Goal: Task Accomplishment & Management: Use online tool/utility

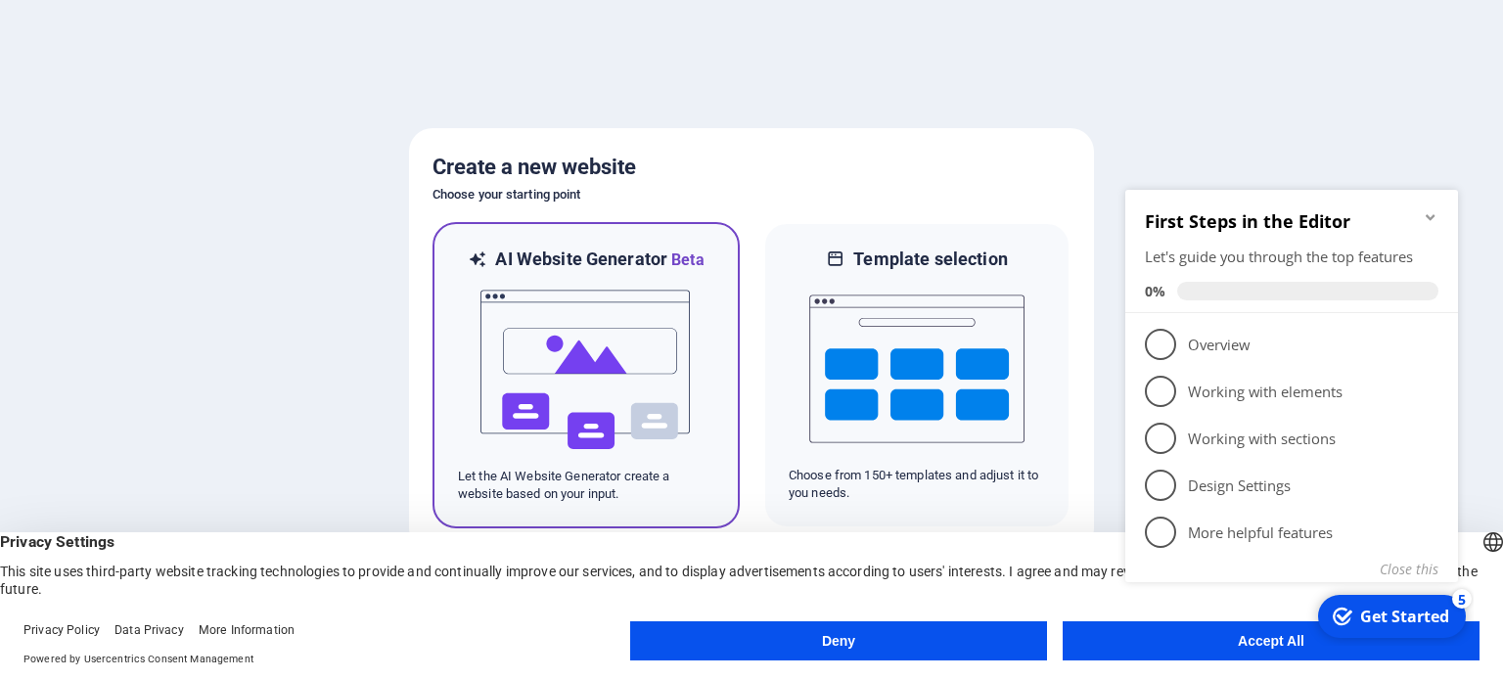
click at [588, 332] on img at bounding box center [585, 370] width 215 height 196
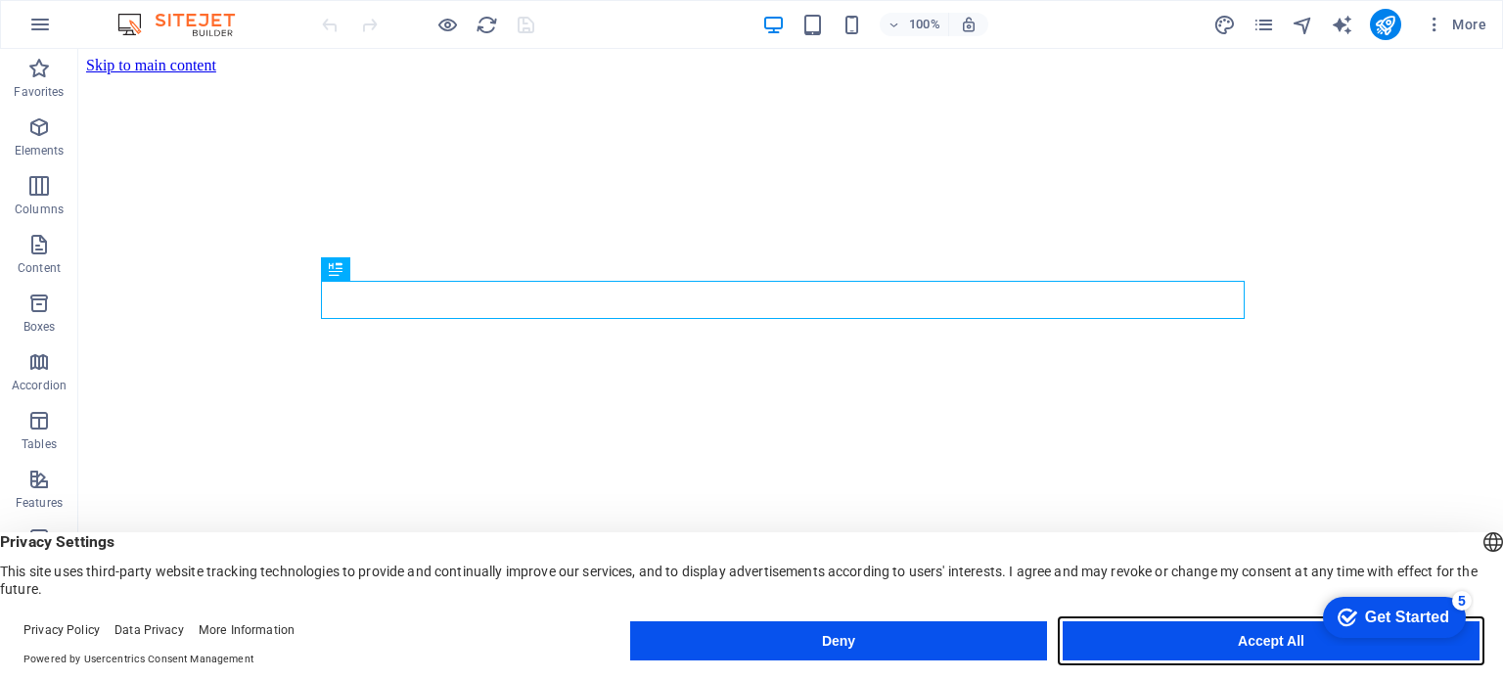
click at [1199, 636] on button "Accept All" at bounding box center [1270, 640] width 417 height 39
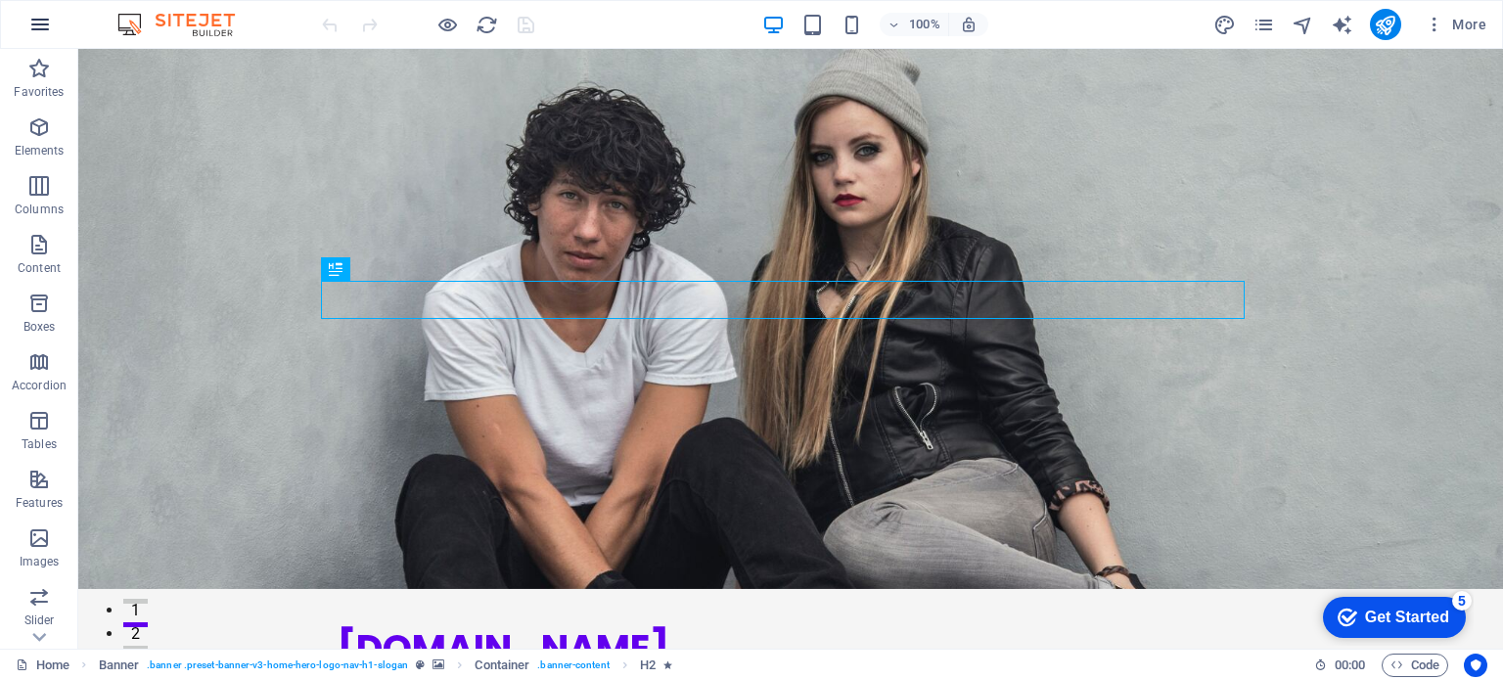
click at [51, 29] on button "button" at bounding box center [40, 24] width 47 height 47
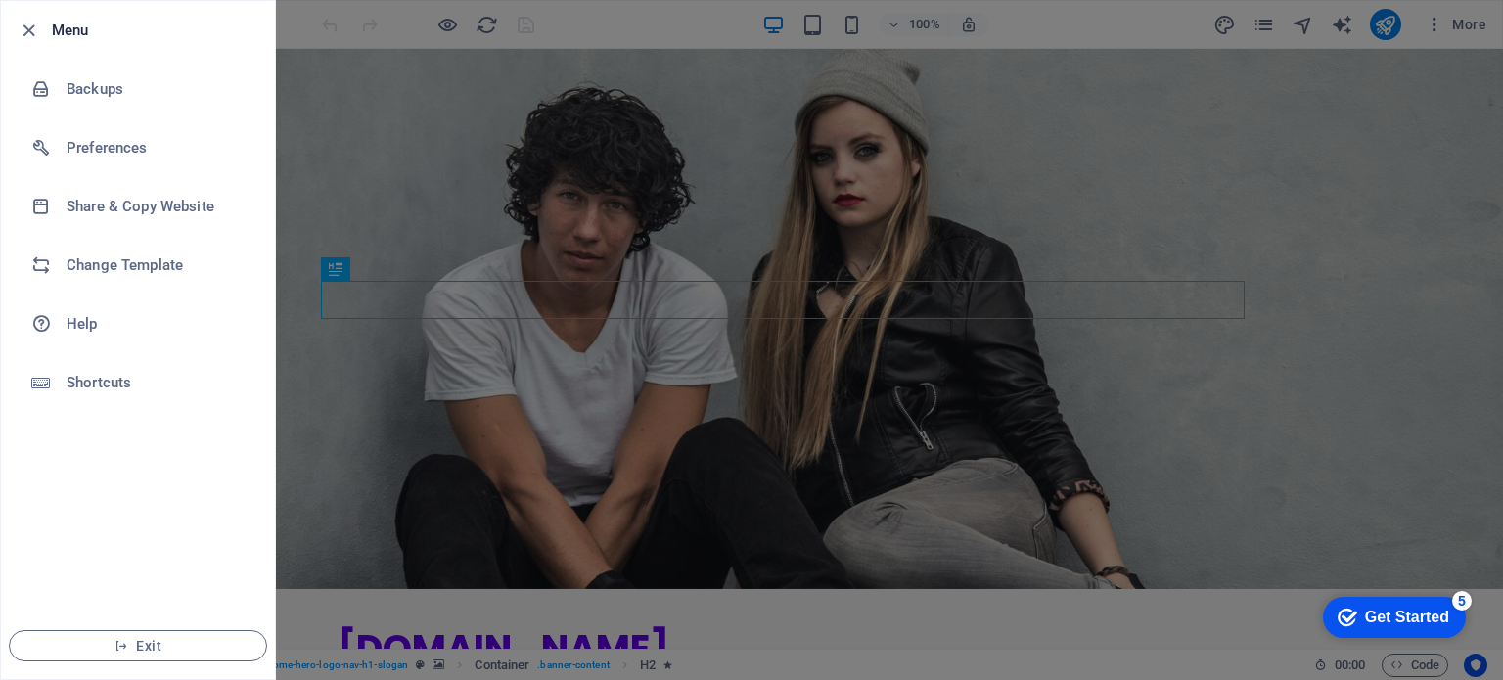
click at [146, 665] on li "Exit" at bounding box center [138, 645] width 274 height 67
click at [143, 644] on span "Exit" at bounding box center [137, 646] width 225 height 16
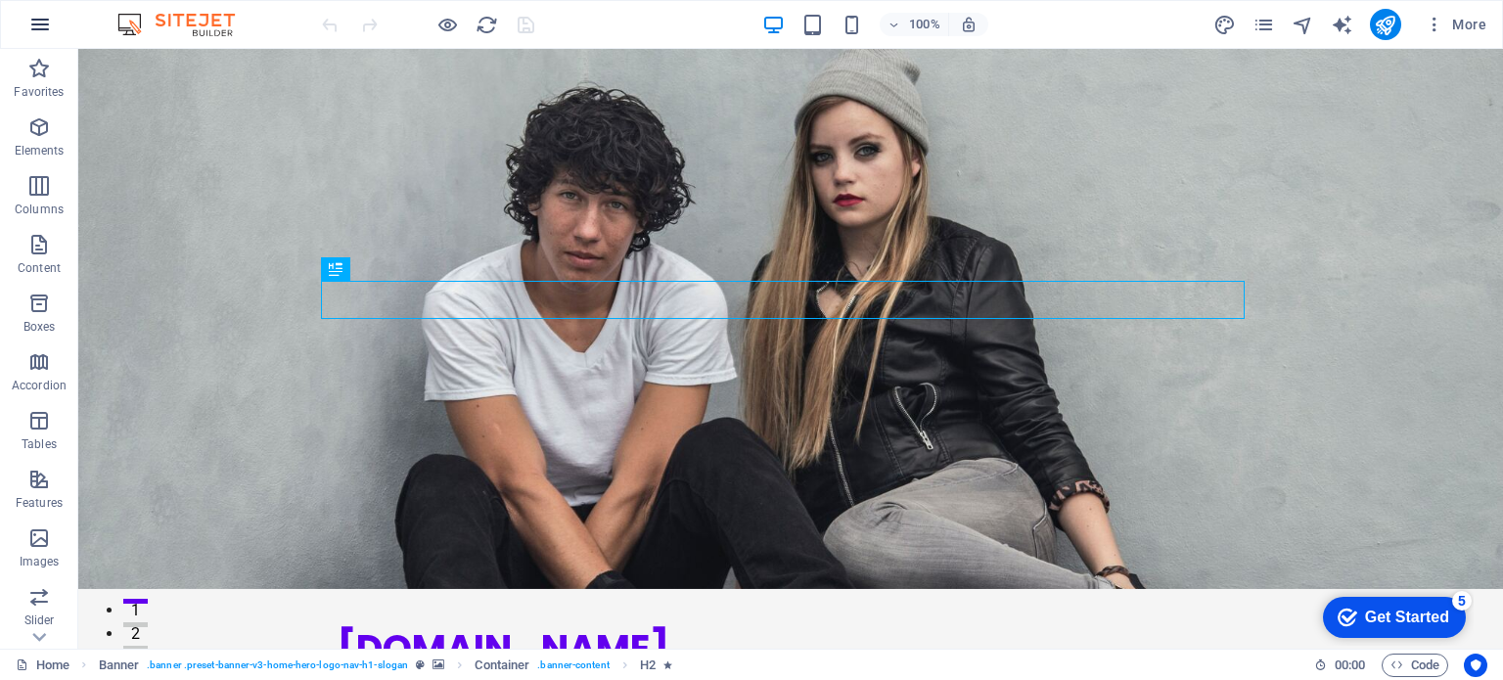
click at [58, 25] on button "button" at bounding box center [40, 24] width 47 height 47
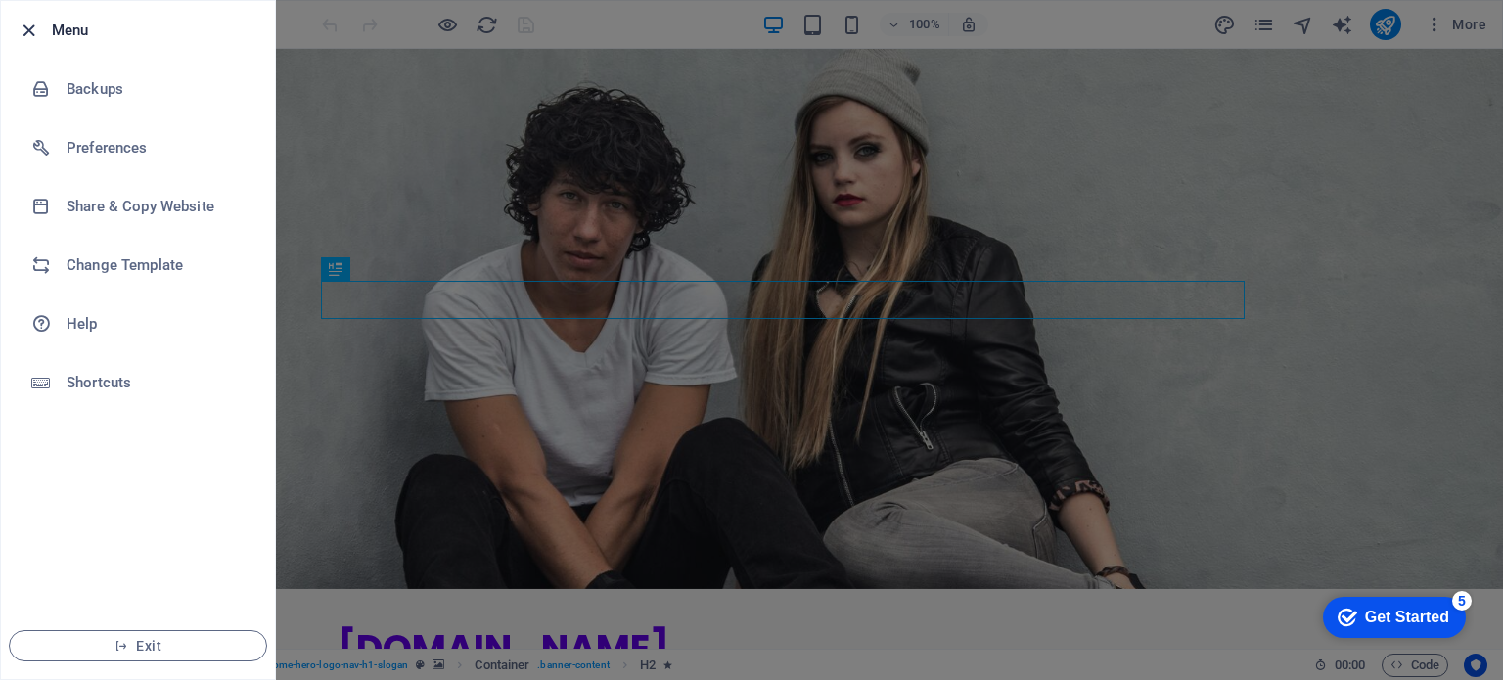
click at [38, 25] on icon "button" at bounding box center [29, 31] width 23 height 23
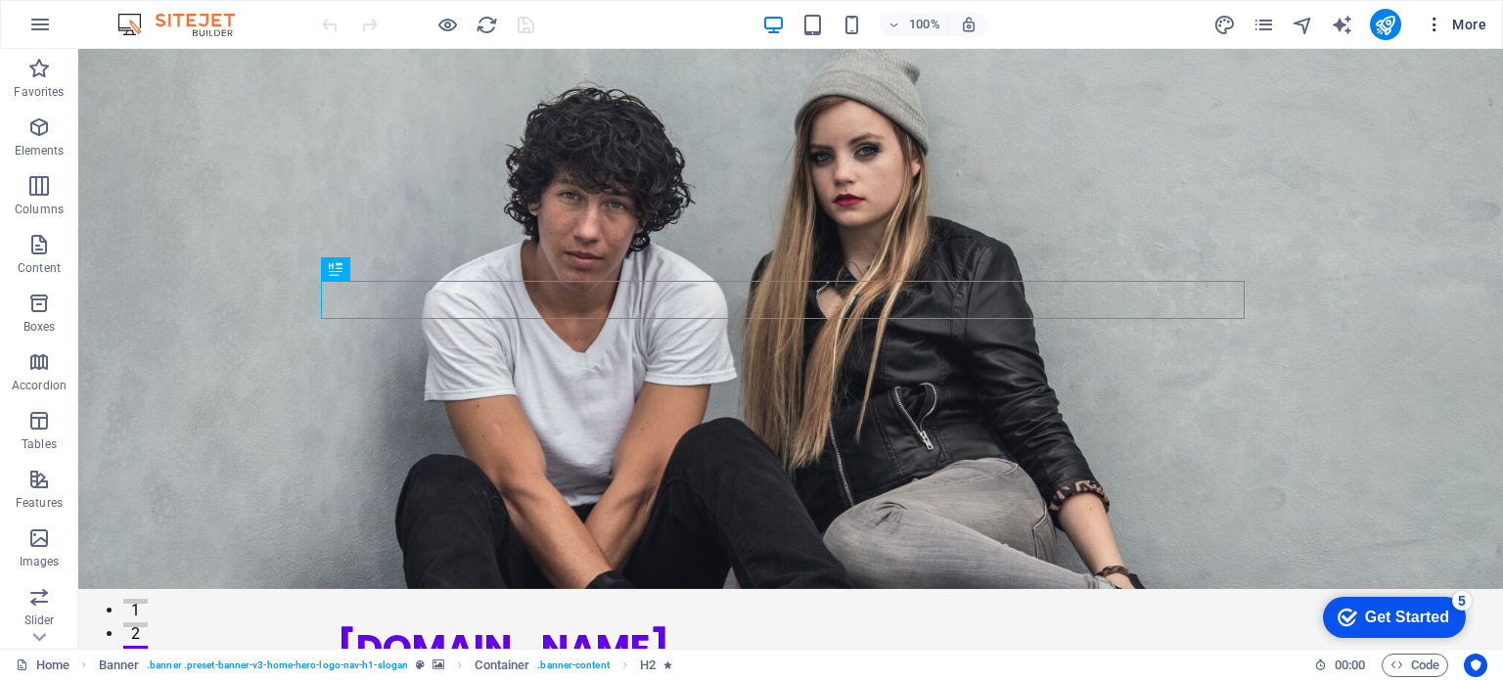
click at [1436, 26] on icon "button" at bounding box center [1434, 25] width 20 height 20
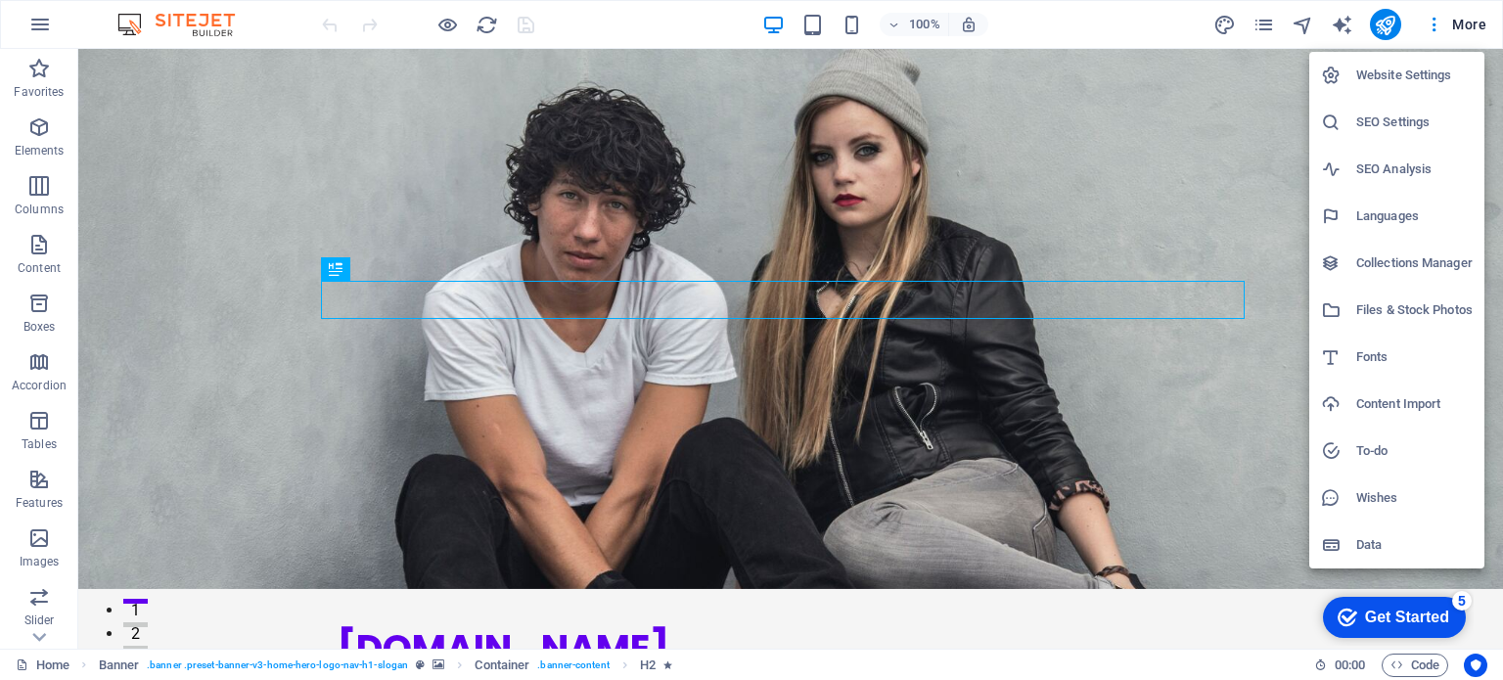
click at [1437, 26] on div at bounding box center [751, 340] width 1503 height 680
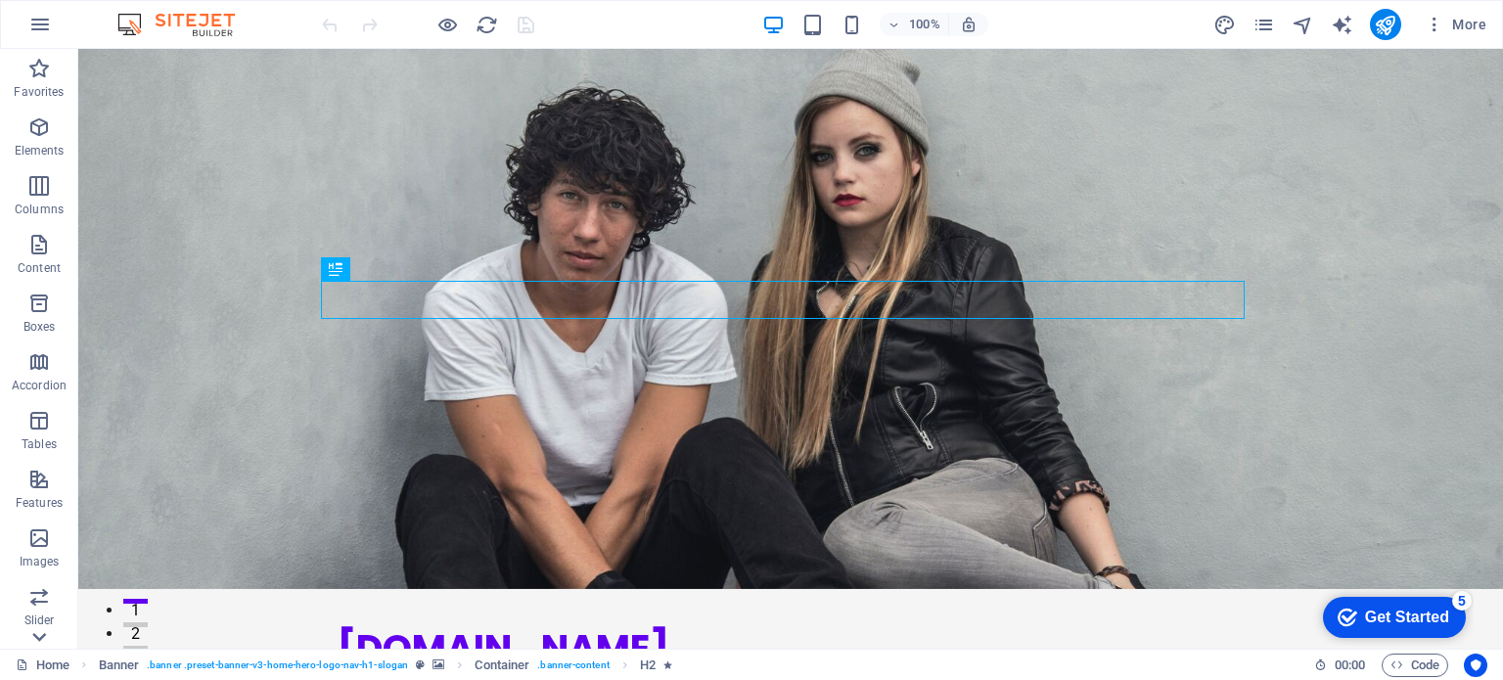
click at [37, 74] on icon at bounding box center [38, 60] width 27 height 27
click at [25, 56] on icon at bounding box center [38, 60] width 27 height 27
click at [31, 23] on icon "button" at bounding box center [39, 24] width 23 height 23
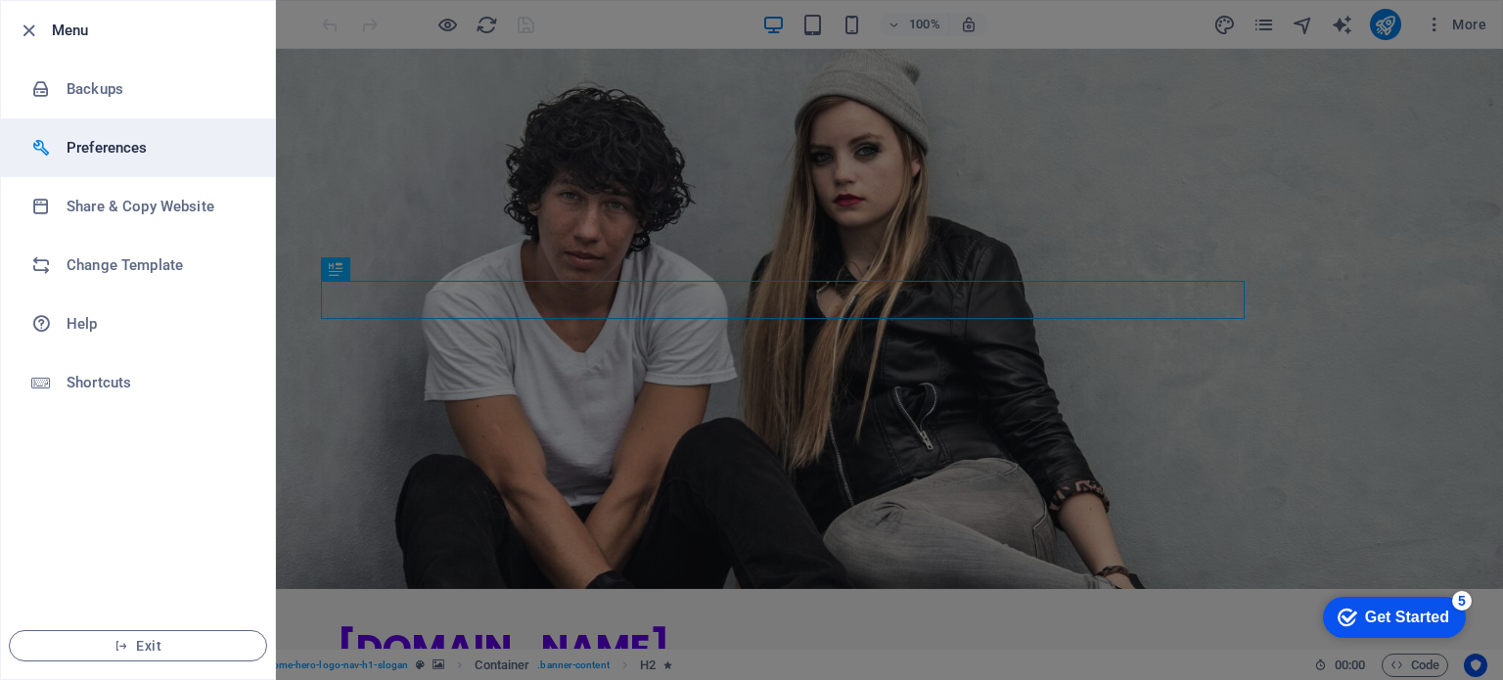
click at [114, 142] on h6 "Preferences" at bounding box center [157, 147] width 181 height 23
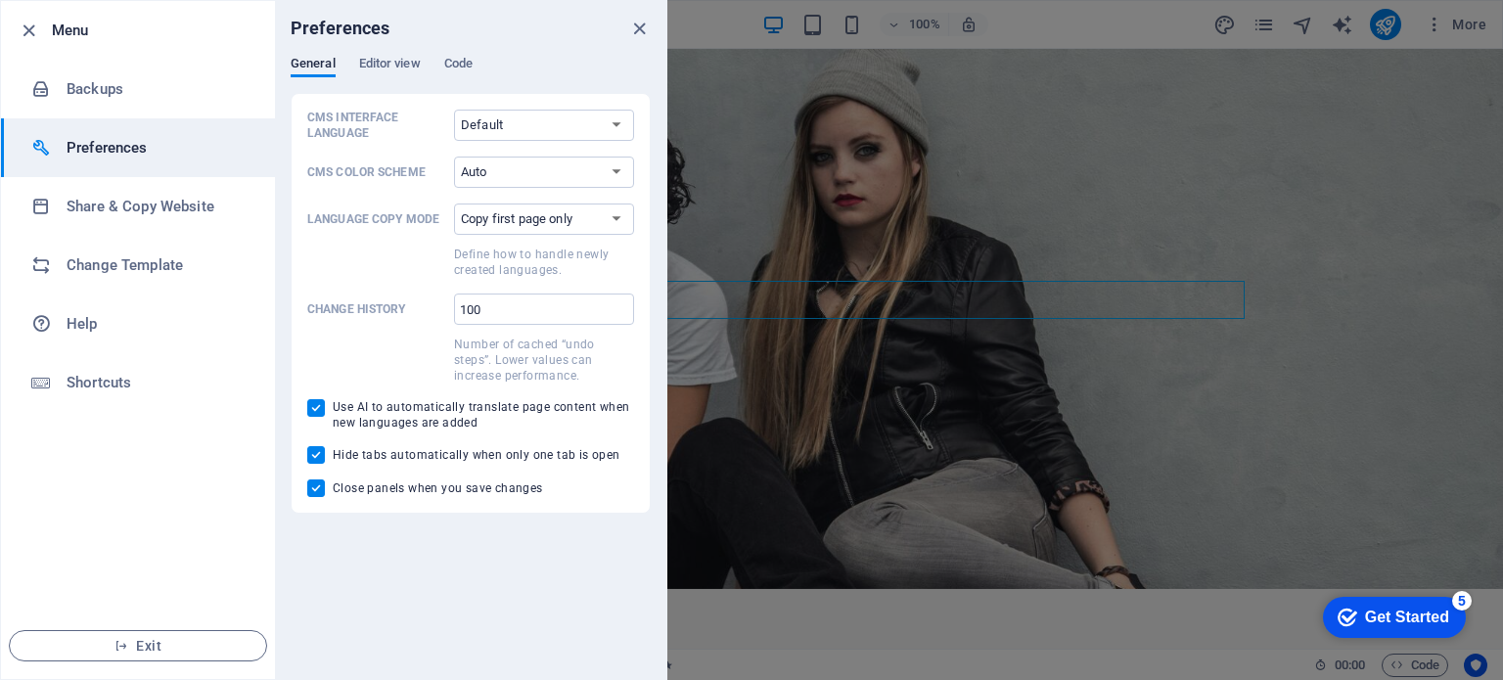
click at [635, 23] on icon "close" at bounding box center [639, 29] width 23 height 23
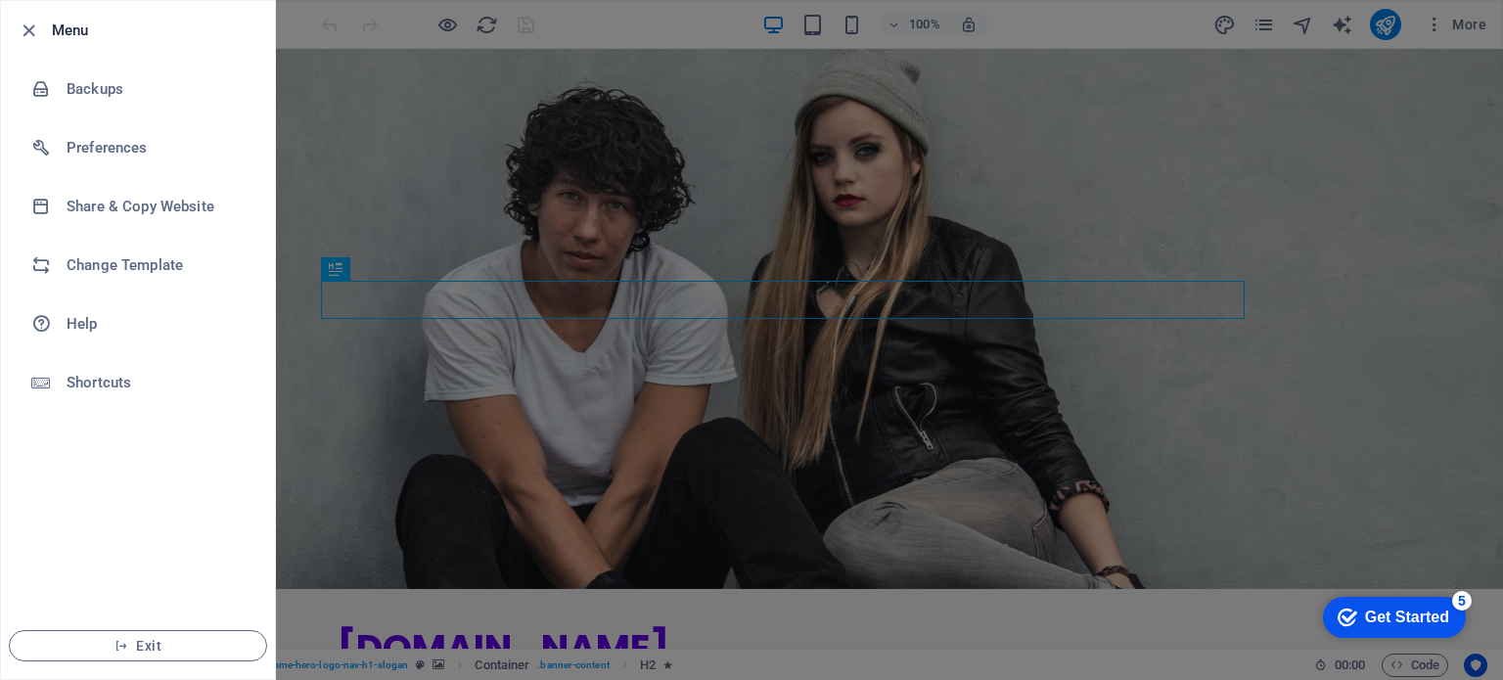
click at [495, 66] on div at bounding box center [751, 340] width 1503 height 680
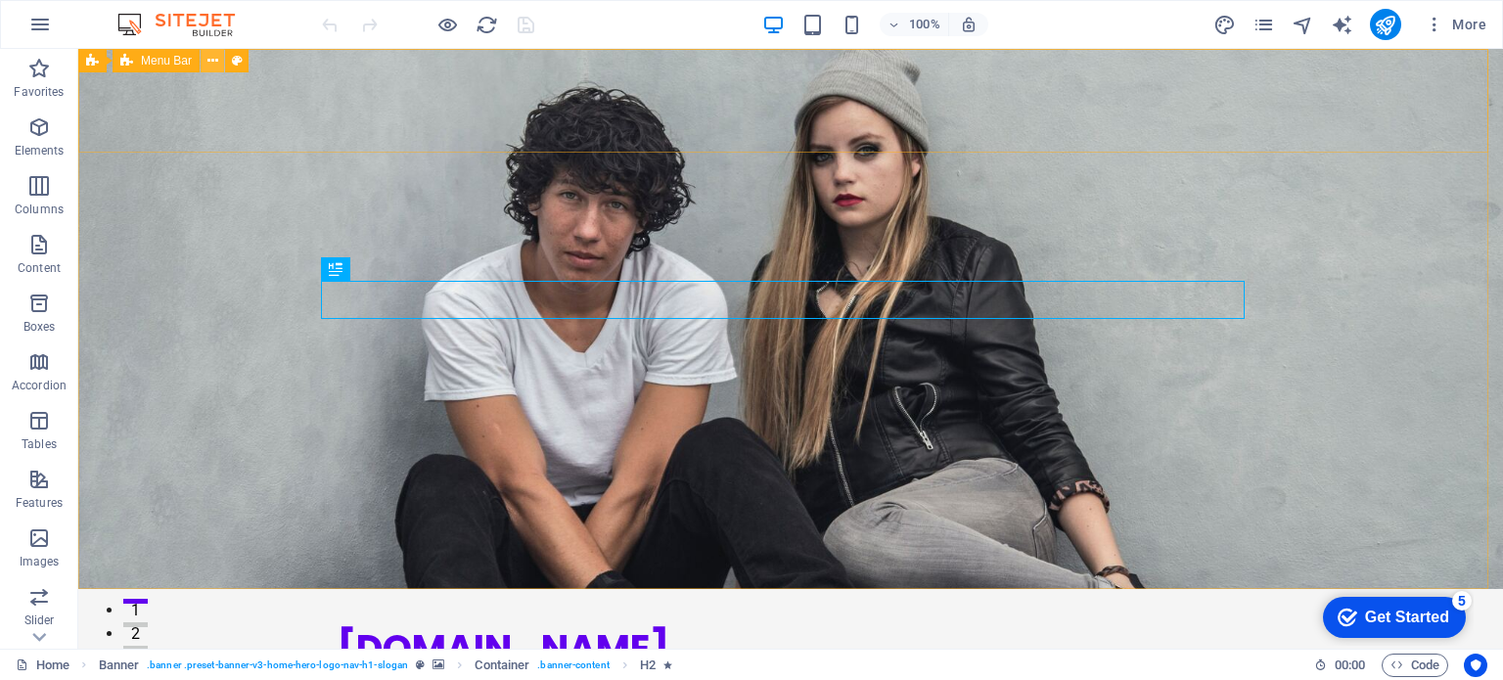
click at [219, 58] on button at bounding box center [212, 60] width 23 height 23
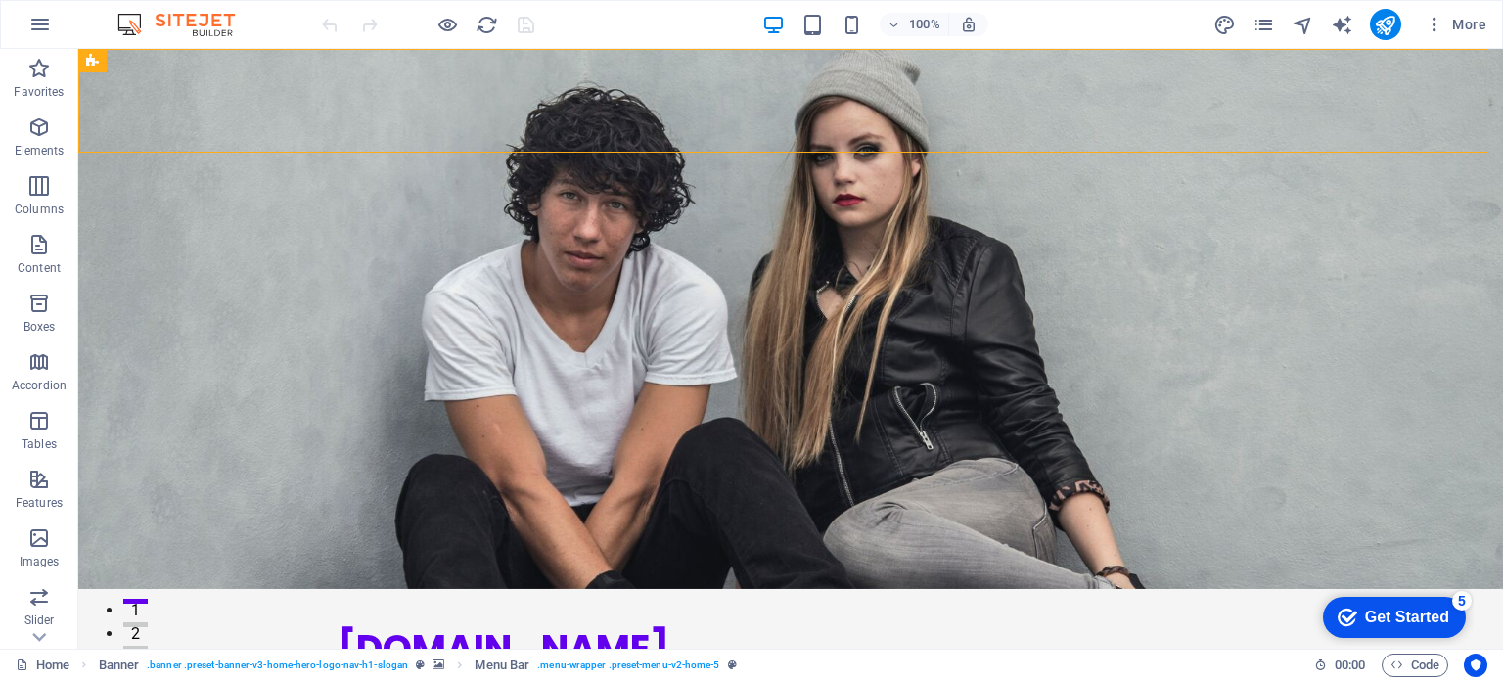
drag, startPoint x: 257, startPoint y: 47, endPoint x: 177, endPoint y: 0, distance: 93.0
click at [256, 47] on div "100% More" at bounding box center [751, 24] width 1501 height 47
click at [223, 23] on img at bounding box center [186, 24] width 147 height 23
click at [40, 26] on icon "button" at bounding box center [39, 24] width 23 height 23
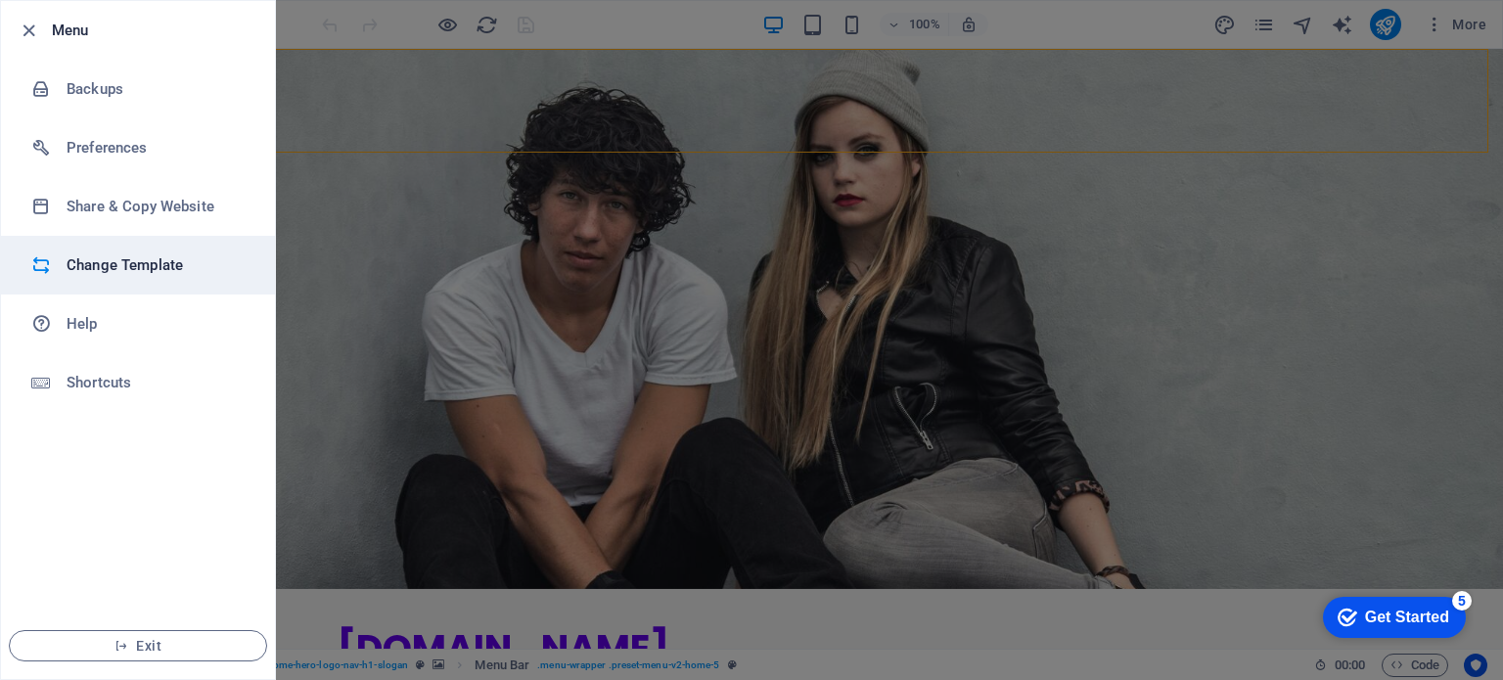
click at [84, 253] on h6 "Change Template" at bounding box center [157, 264] width 181 height 23
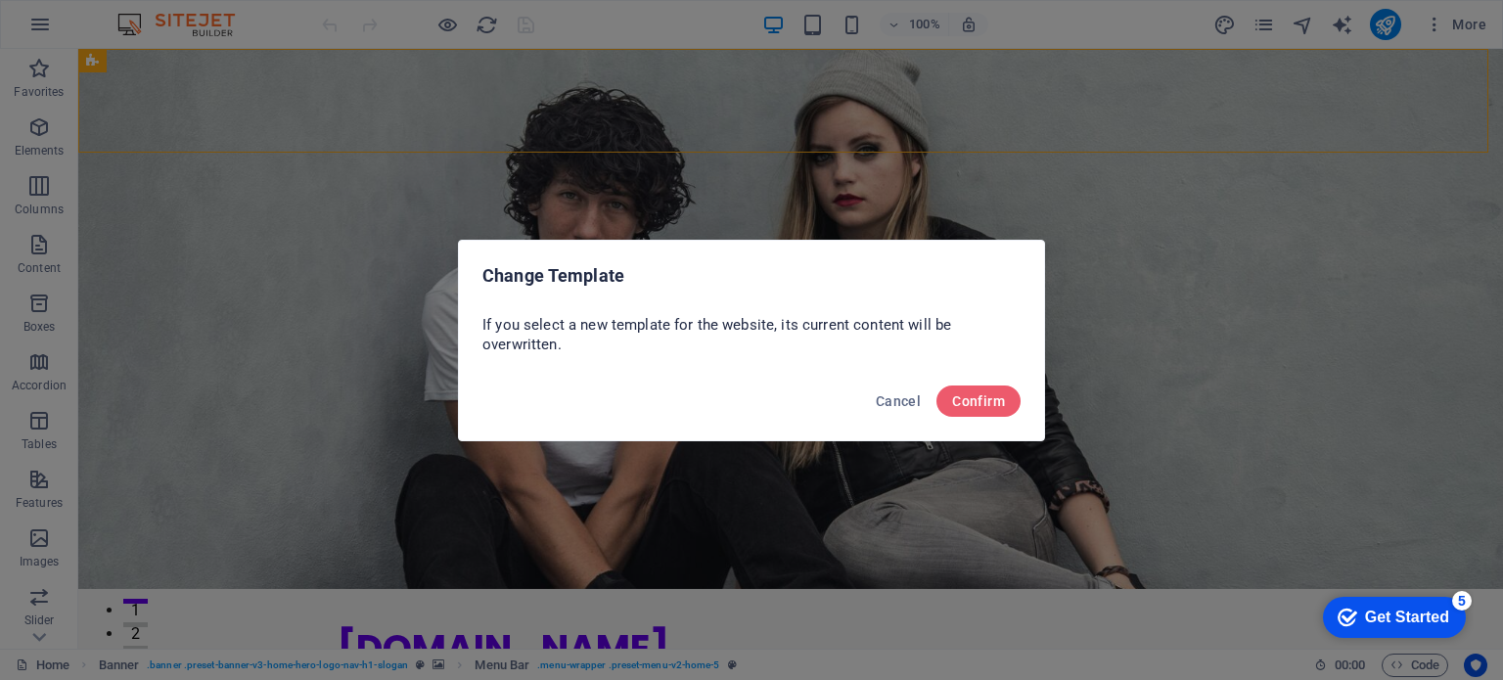
click at [1022, 397] on div "Cancel Confirm" at bounding box center [751, 407] width 585 height 67
click at [987, 401] on span "Confirm" at bounding box center [978, 401] width 53 height 16
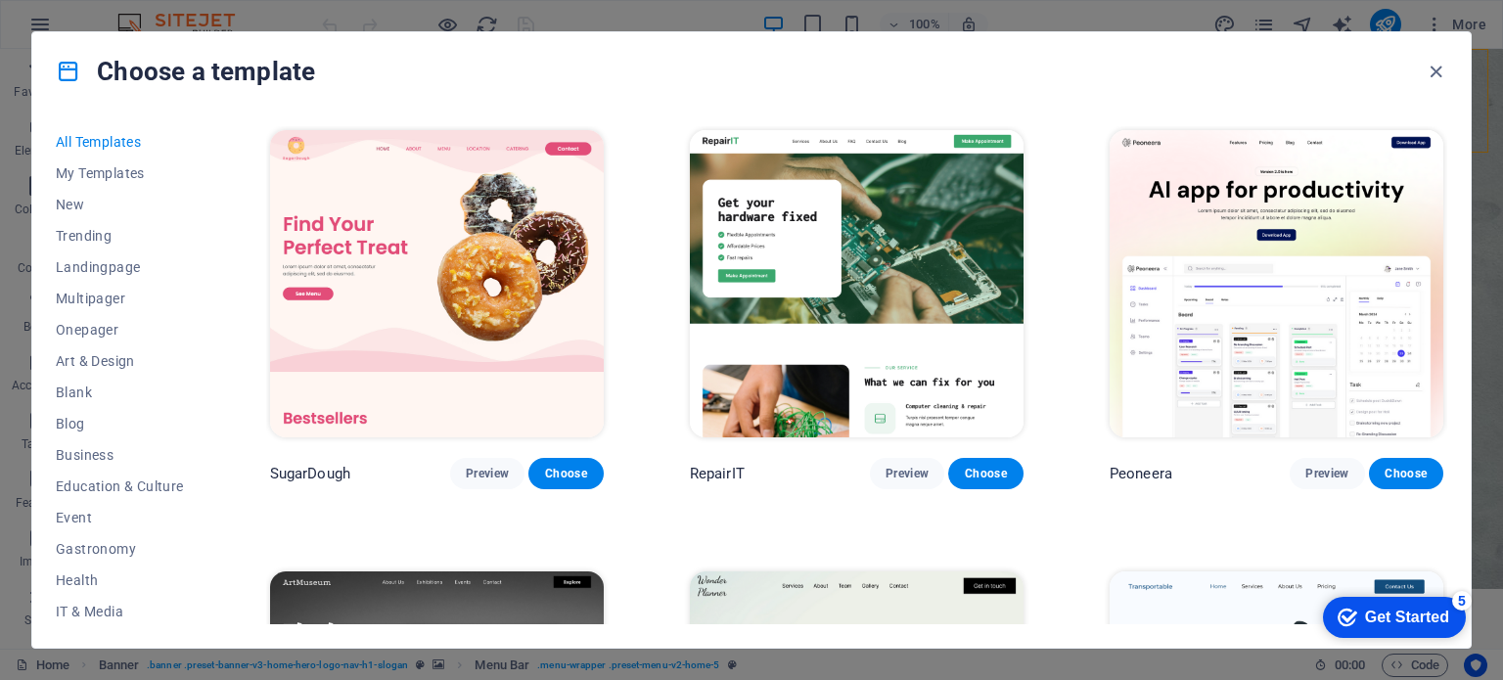
click at [1447, 144] on div "All Templates My Templates New Trending Landingpage Multipager Onepager Art & D…" at bounding box center [751, 379] width 1438 height 537
drag, startPoint x: 1447, startPoint y: 143, endPoint x: 1447, endPoint y: 160, distance: 17.6
click at [1447, 160] on div "All Templates My Templates New Trending Landingpage Multipager Onepager Art & D…" at bounding box center [751, 379] width 1438 height 537
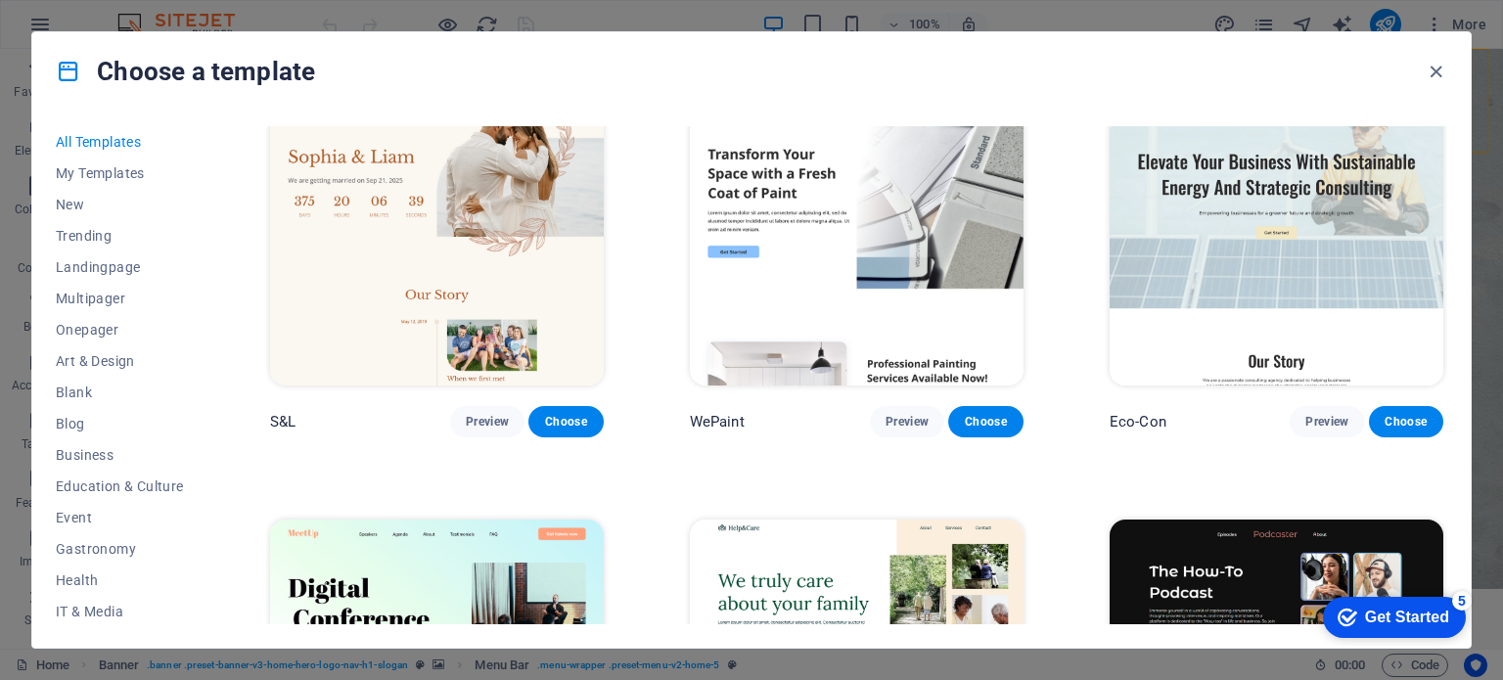
drag, startPoint x: 1442, startPoint y: 156, endPoint x: 1444, endPoint y: 137, distance: 18.7
click at [1444, 136] on div "SugarDough Preview Choose RepairIT Preview Choose Peoneera Preview Choose Art M…" at bounding box center [856, 375] width 1181 height 498
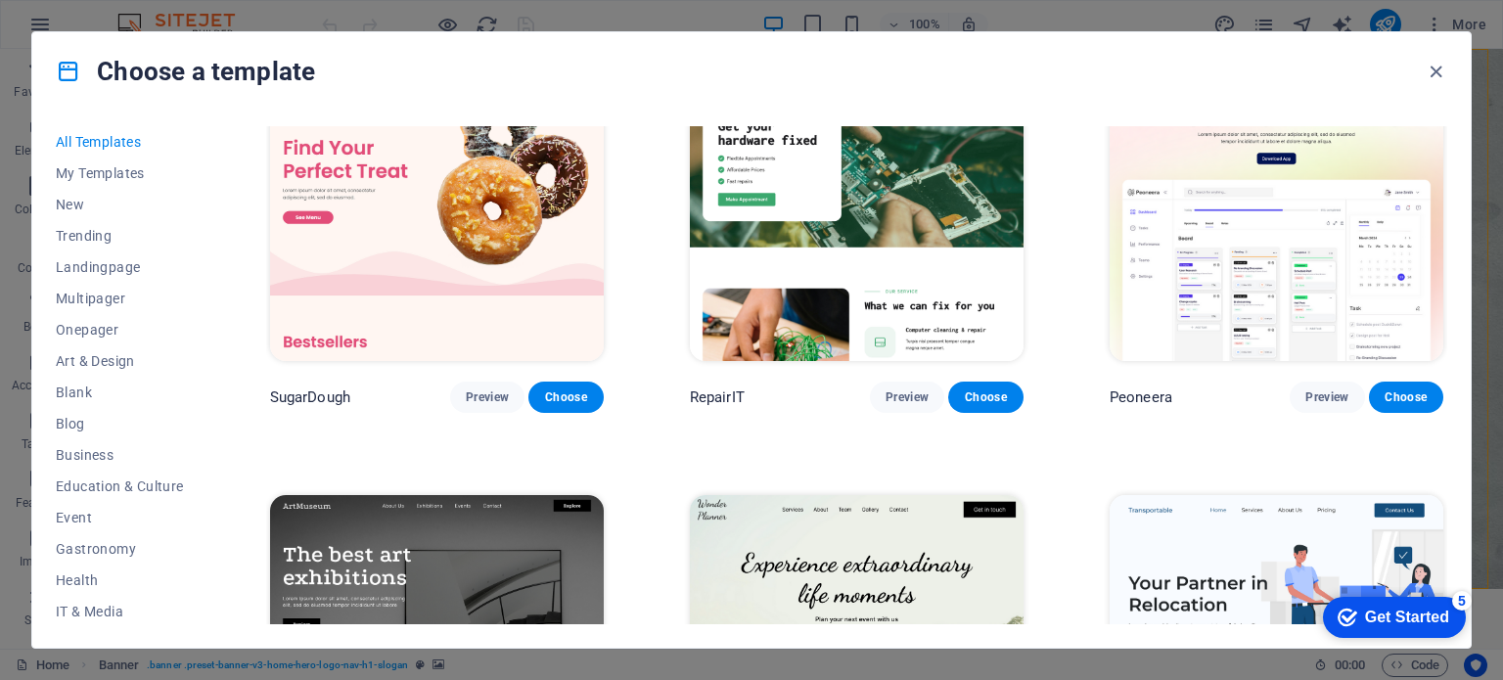
scroll to position [0, 0]
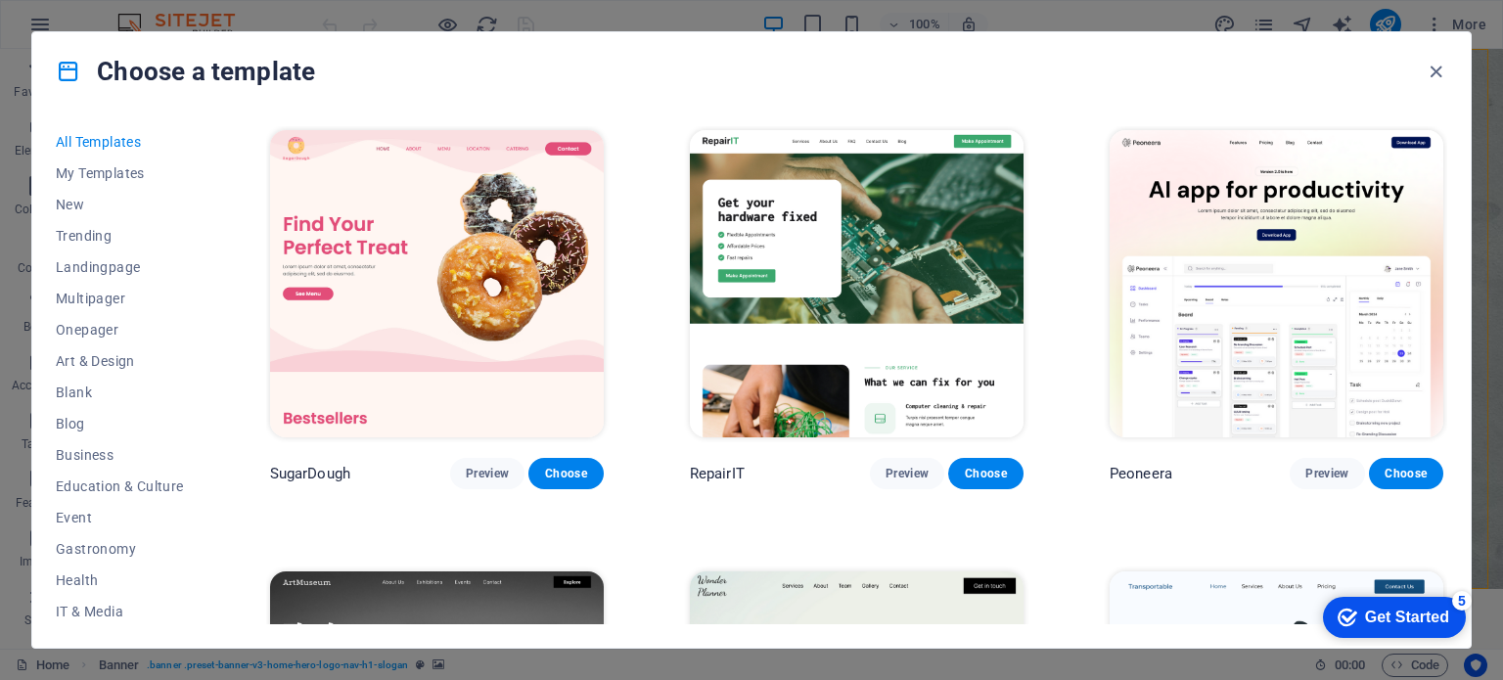
click at [205, 341] on div "All Templates My Templates New Trending Landingpage Multipager Onepager Art & D…" at bounding box center [132, 375] width 152 height 498
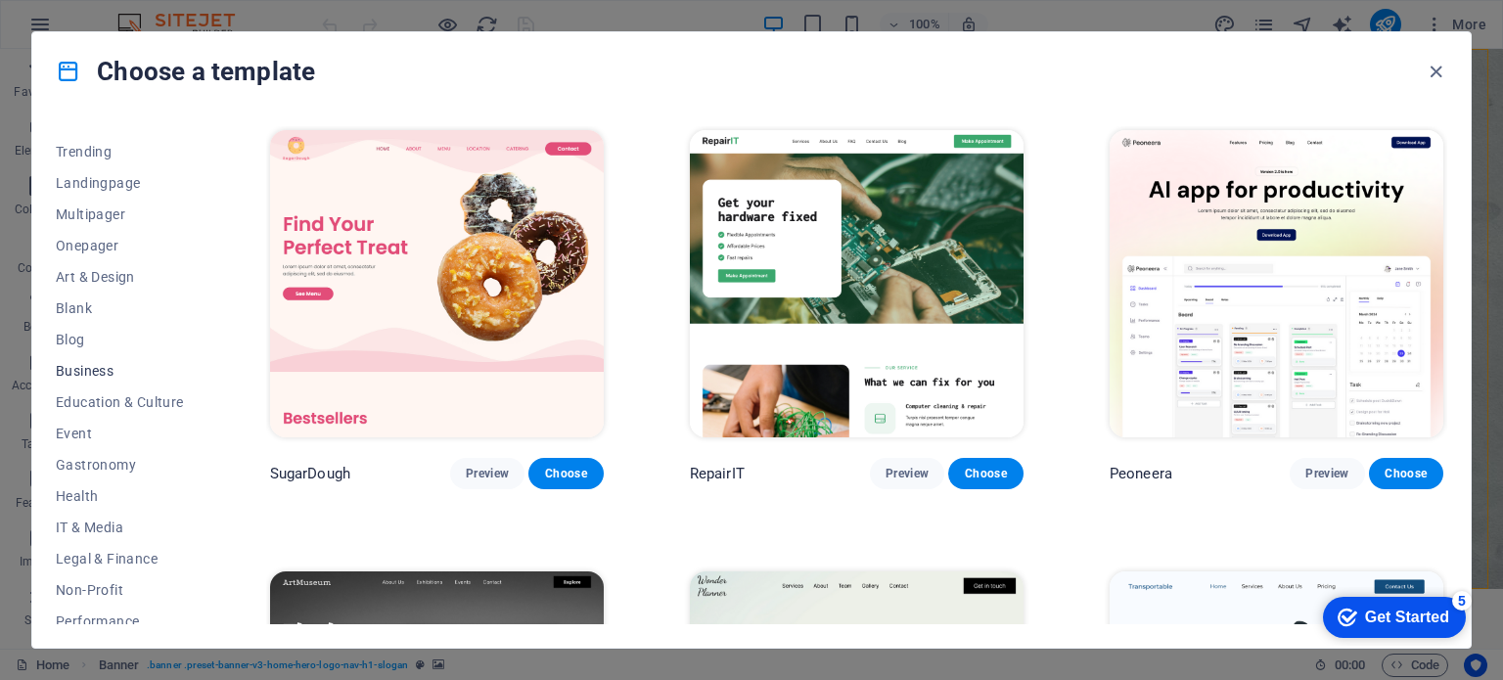
click at [153, 370] on span "Business" at bounding box center [120, 371] width 128 height 16
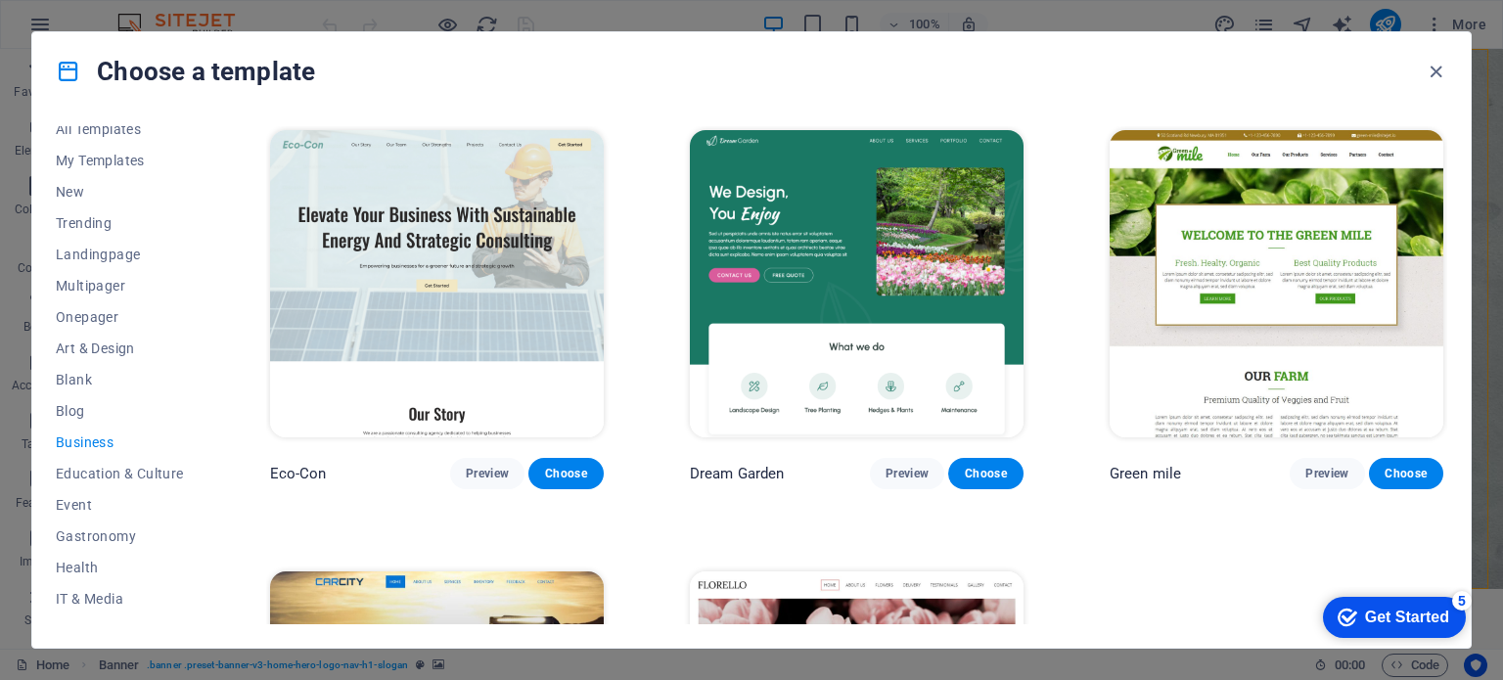
scroll to position [0, 0]
click at [1041, 418] on div "Eco-Con Preview Choose Dream Garden Preview Choose Green mile Preview Choose Ca…" at bounding box center [856, 528] width 1181 height 805
click at [117, 271] on span "Landingpage" at bounding box center [120, 267] width 128 height 16
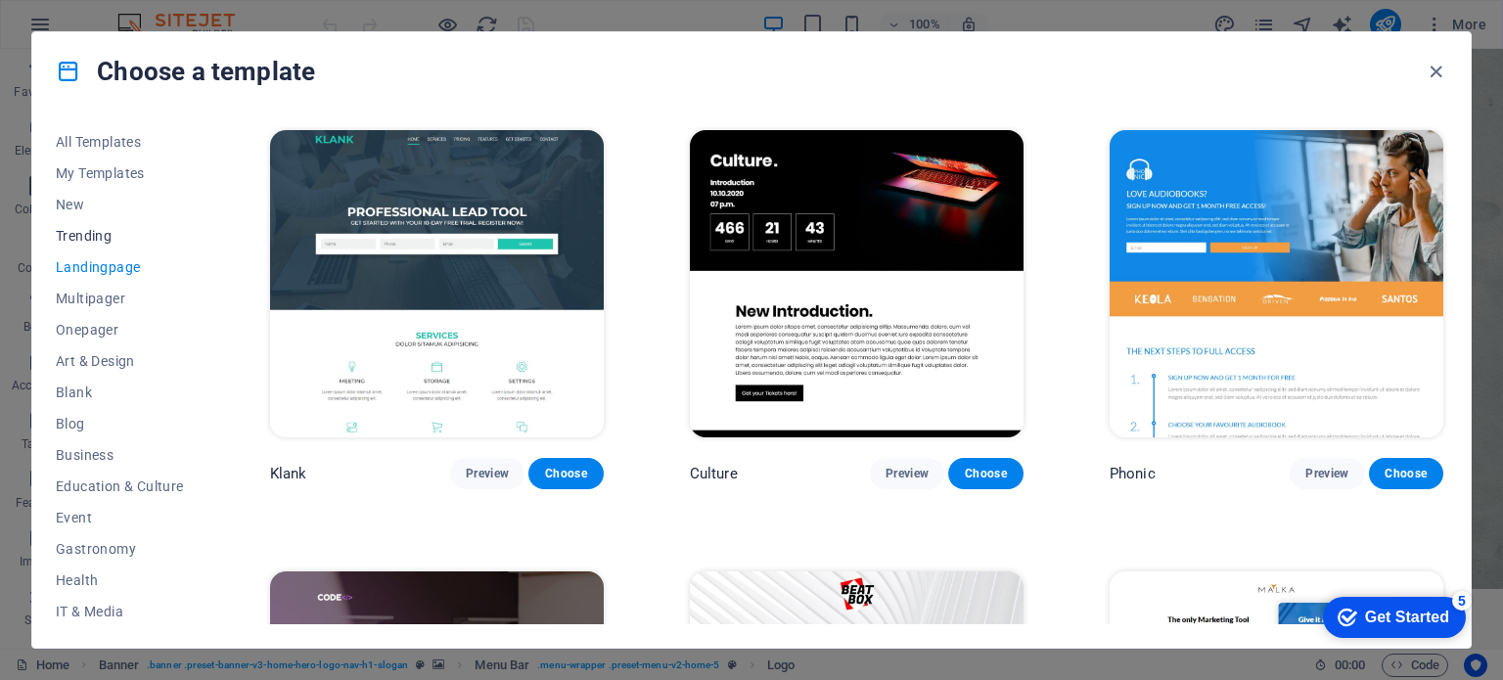
click at [111, 239] on span "Trending" at bounding box center [120, 236] width 128 height 16
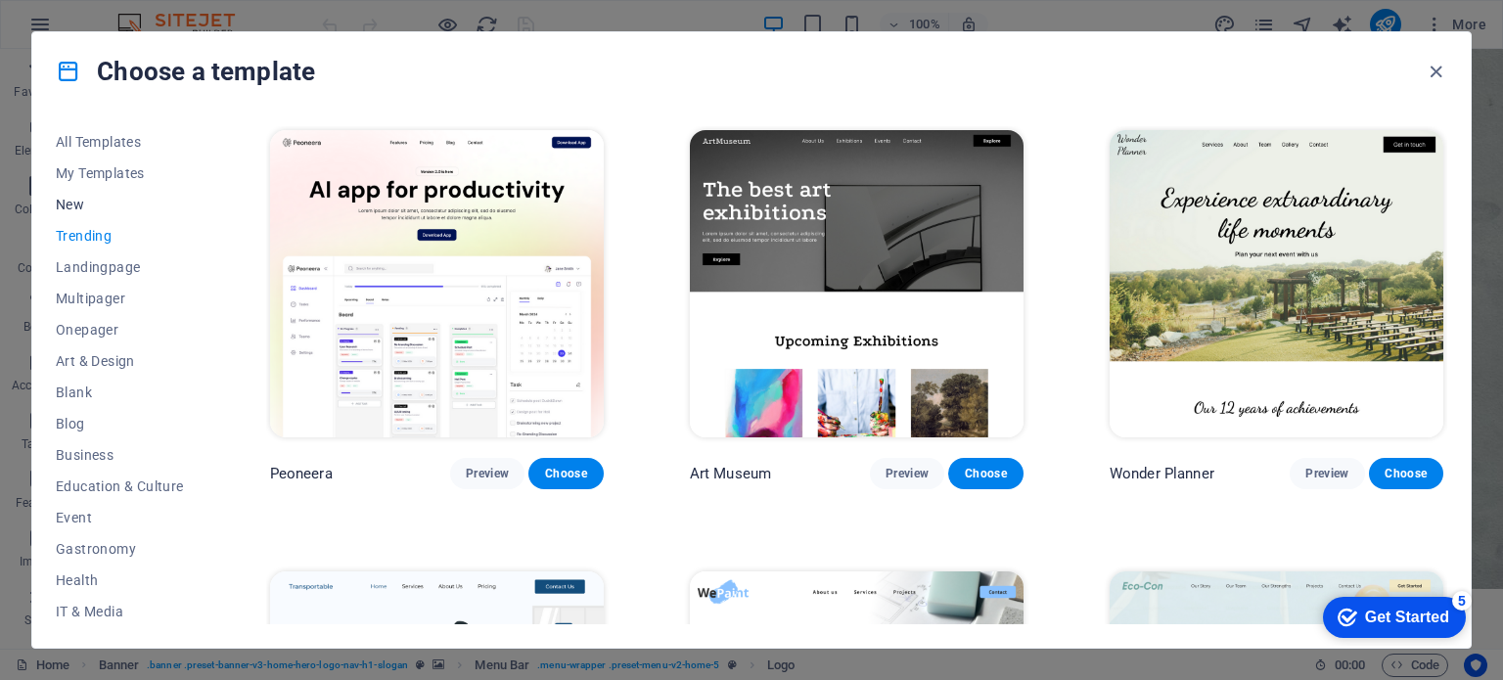
click at [86, 205] on span "New" at bounding box center [120, 205] width 128 height 16
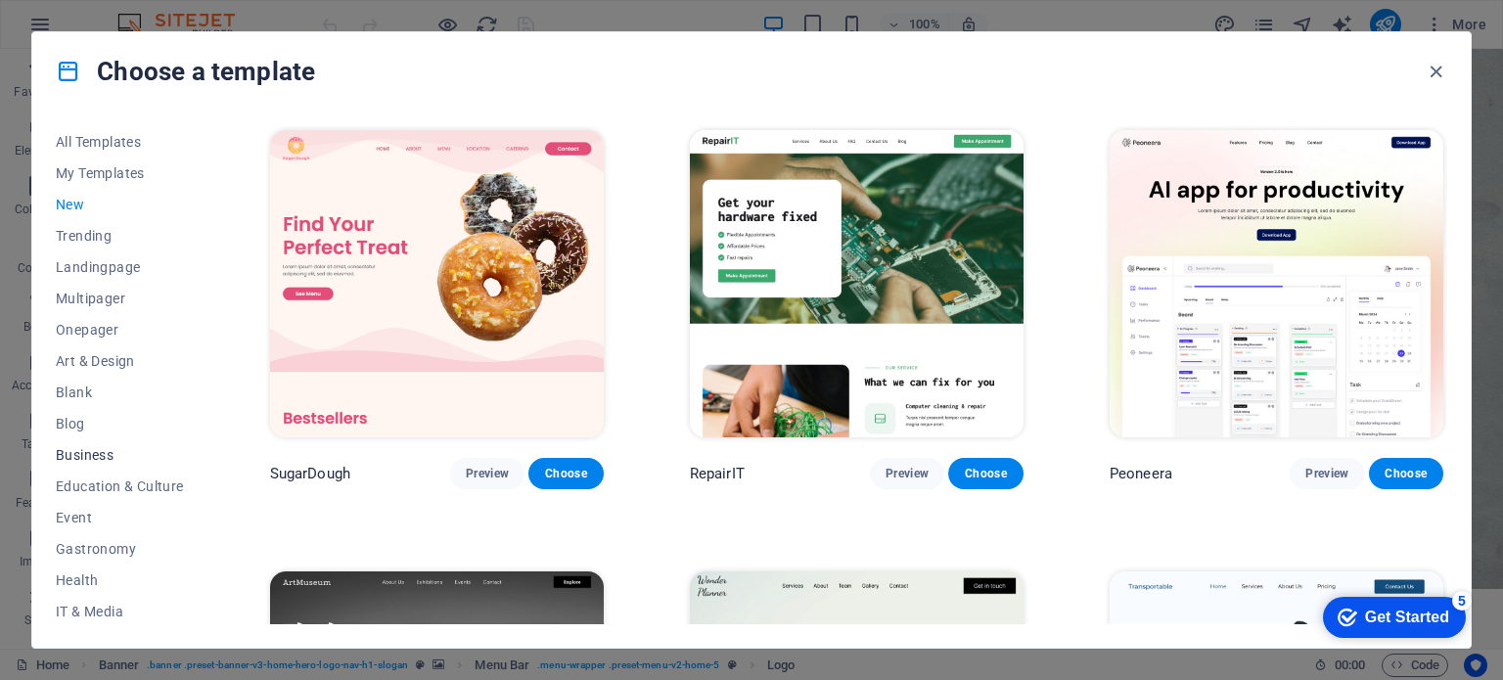
click at [99, 461] on span "Business" at bounding box center [120, 455] width 128 height 16
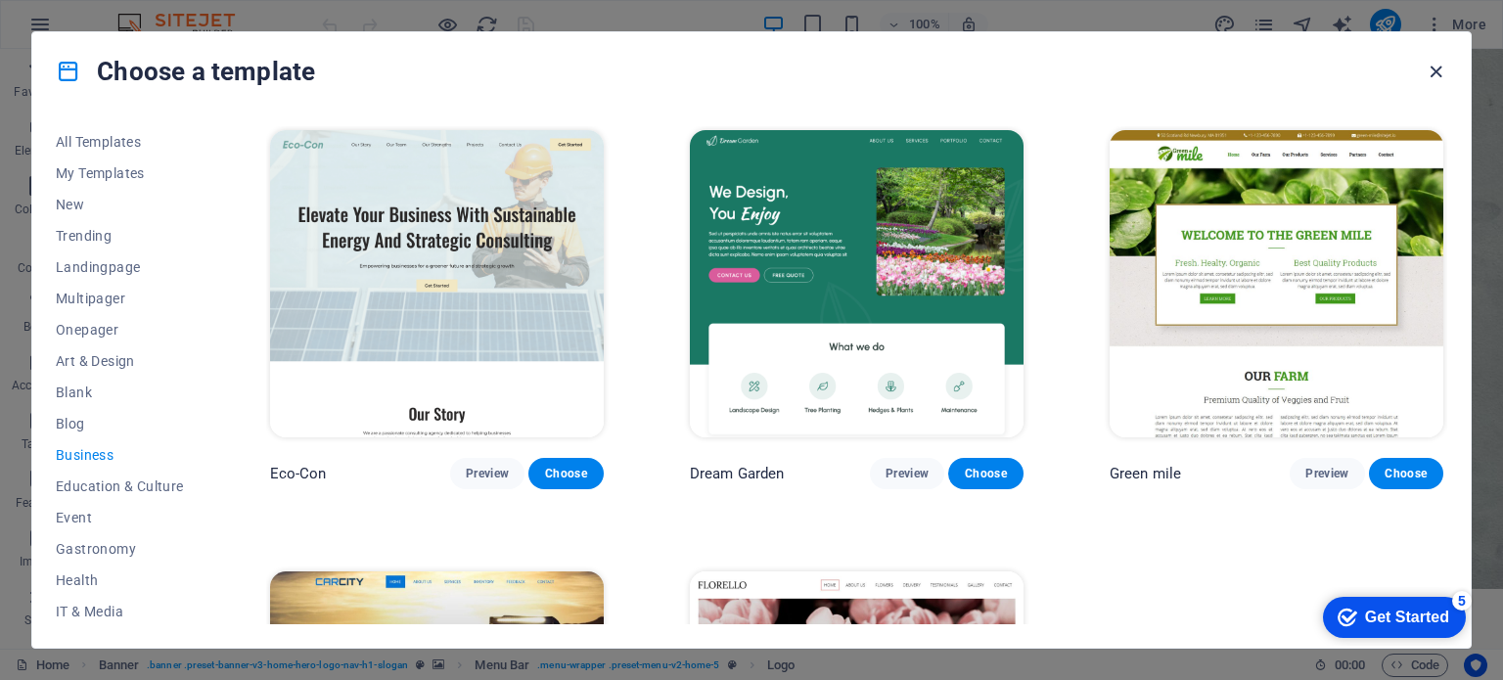
click at [1437, 66] on icon "button" at bounding box center [1435, 72] width 23 height 23
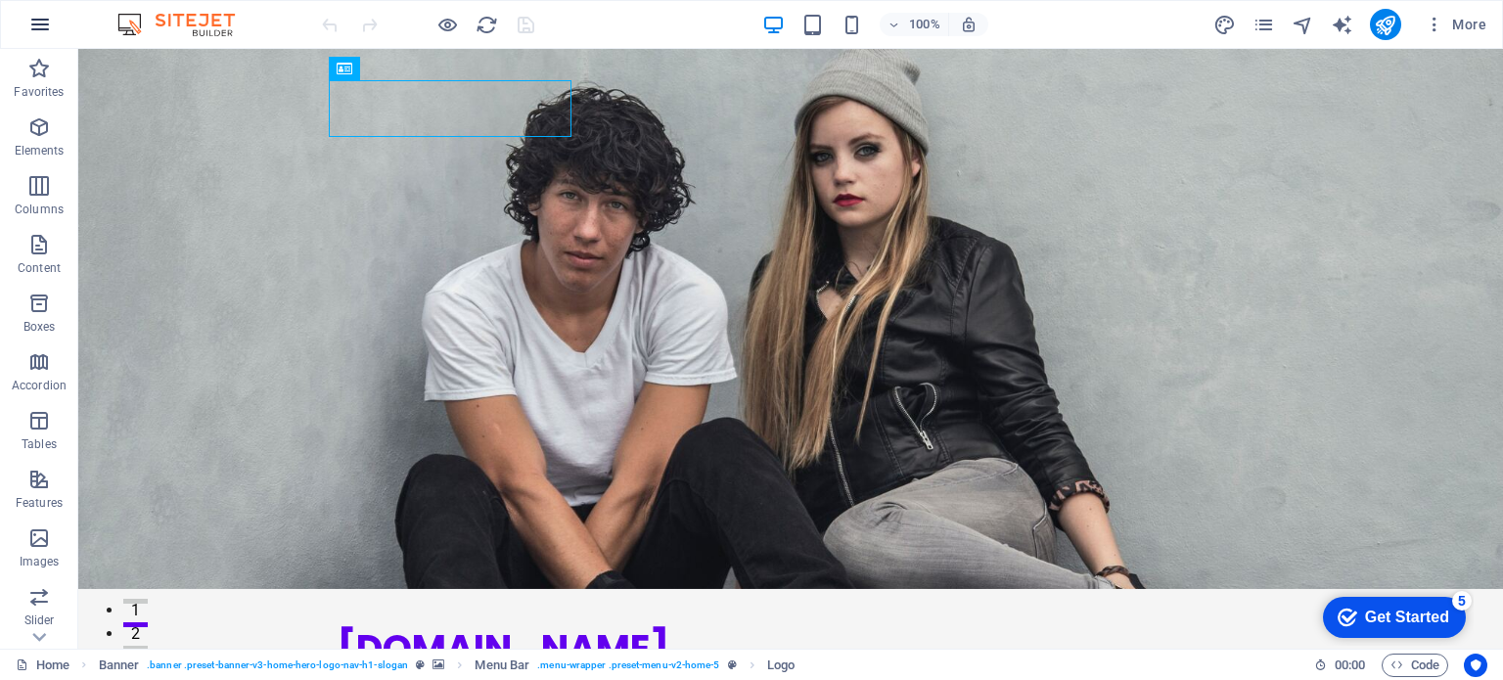
click at [30, 22] on button "button" at bounding box center [40, 24] width 47 height 47
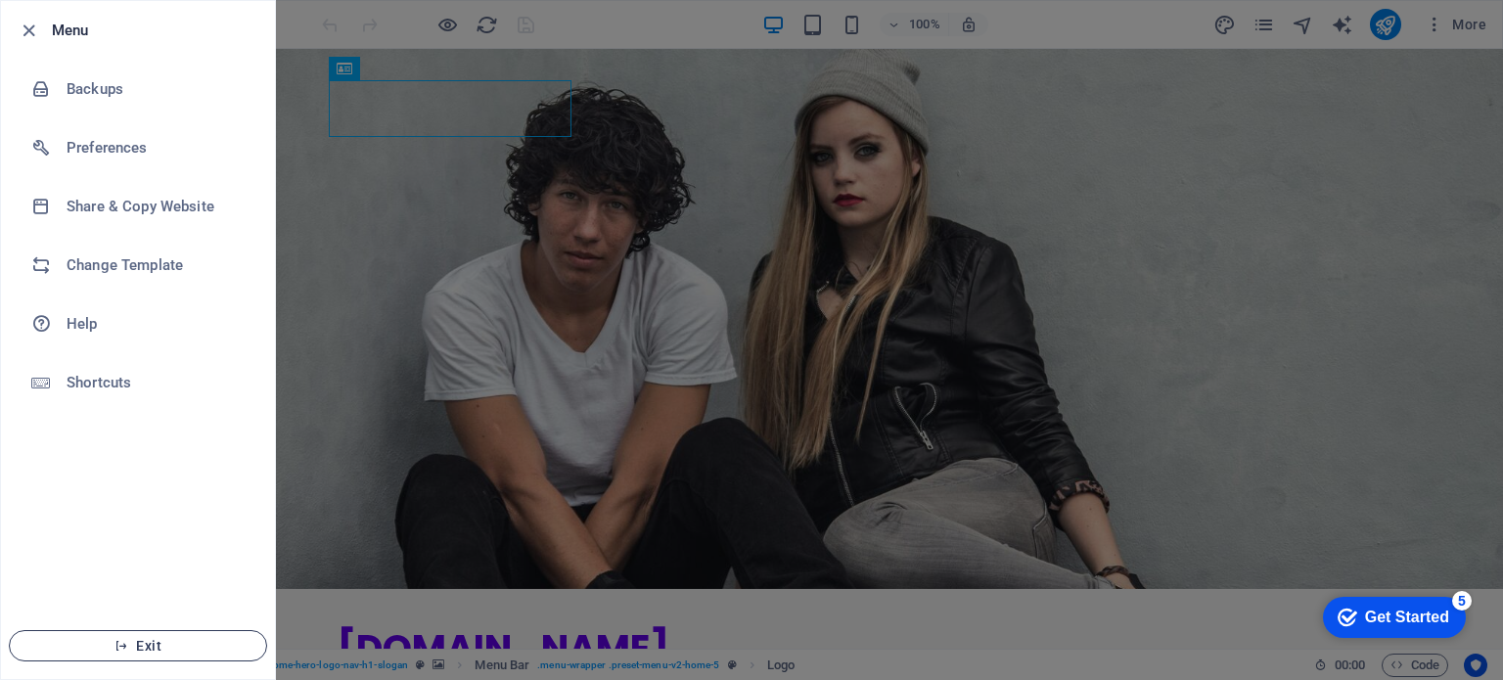
click at [117, 653] on button "Exit" at bounding box center [138, 645] width 258 height 31
